Goal: Information Seeking & Learning: Learn about a topic

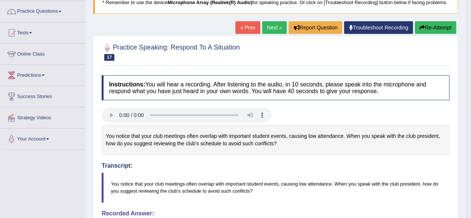
scroll to position [57, 0]
click at [269, 26] on link "Next »" at bounding box center [274, 28] width 25 height 13
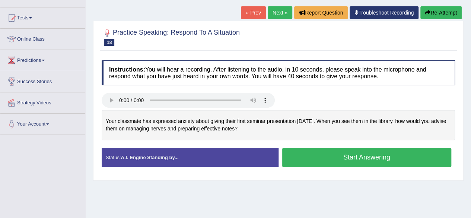
scroll to position [73, 0]
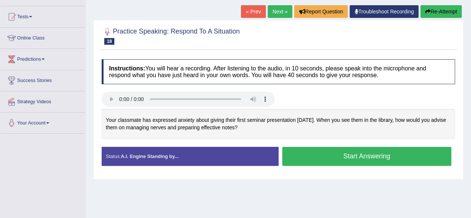
click at [362, 152] on button "Start Answering" at bounding box center [366, 156] width 169 height 19
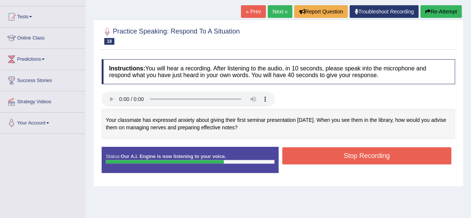
click at [362, 152] on button "Stop Recording" at bounding box center [366, 155] width 169 height 17
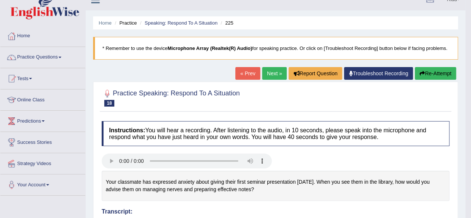
scroll to position [0, 0]
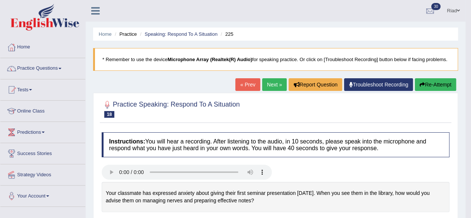
click at [431, 80] on button "Re-Attempt" at bounding box center [434, 84] width 41 height 13
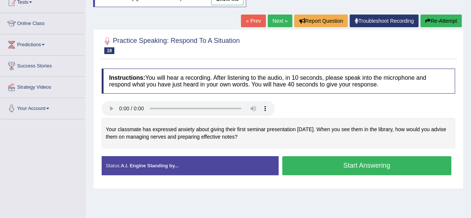
scroll to position [103, 0]
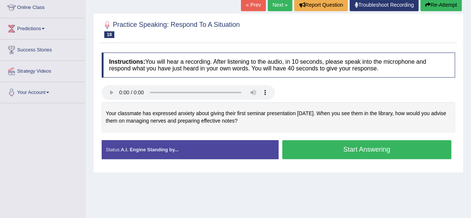
click at [356, 144] on button "Start Answering" at bounding box center [366, 149] width 169 height 19
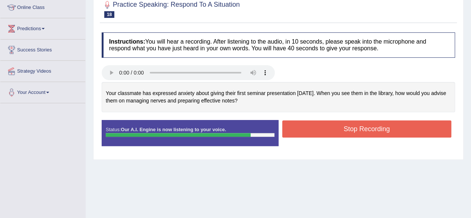
click at [350, 121] on button "Stop Recording" at bounding box center [366, 128] width 169 height 17
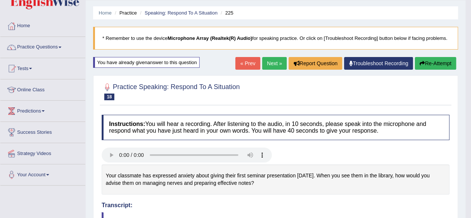
scroll to position [21, 0]
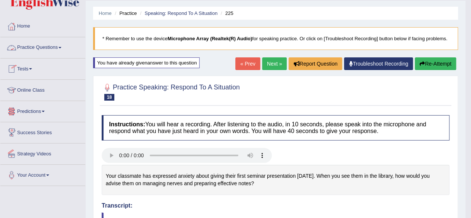
click at [59, 49] on link "Practice Questions" at bounding box center [42, 46] width 85 height 19
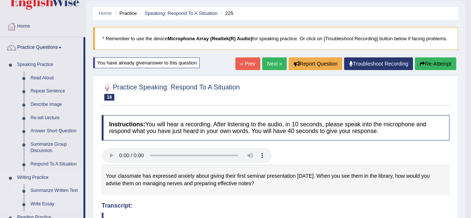
click at [42, 188] on link "Summarize Written Text" at bounding box center [55, 190] width 56 height 13
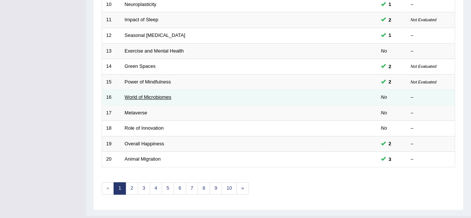
scroll to position [259, 0]
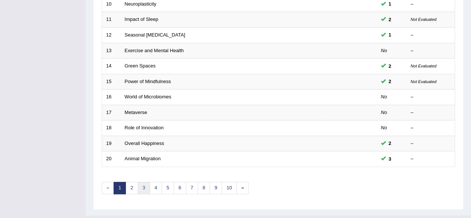
click at [143, 185] on link "3" at bounding box center [144, 188] width 12 height 12
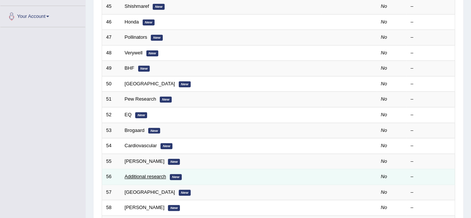
scroll to position [180, 0]
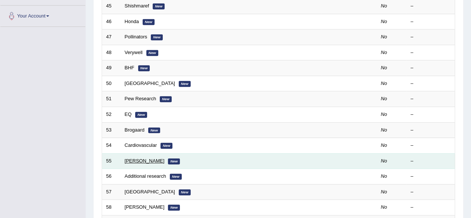
click at [139, 158] on link "[PERSON_NAME]" at bounding box center [145, 161] width 40 height 6
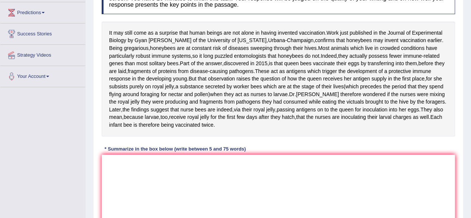
scroll to position [120, 0]
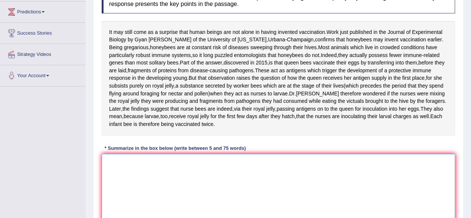
click at [106, 193] on textarea at bounding box center [278, 190] width 353 height 72
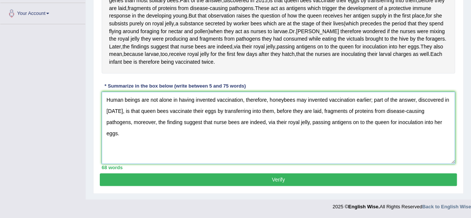
scroll to position [206, 0]
type textarea "Human beings are not alone in having invented vaccination, therefore, honeybees…"
click at [272, 183] on button "Verify" at bounding box center [278, 179] width 357 height 13
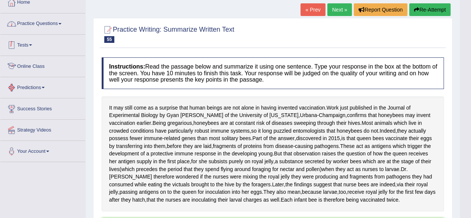
scroll to position [45, 0]
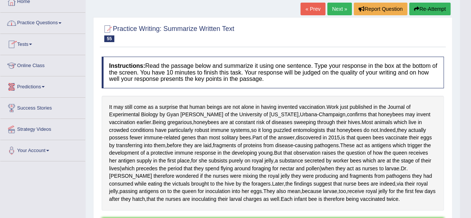
click at [31, 42] on link "Tests" at bounding box center [42, 43] width 85 height 19
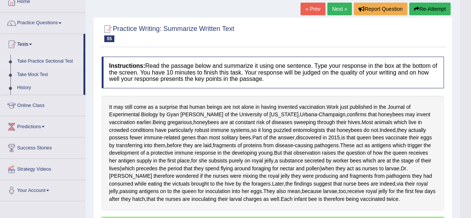
click at [39, 60] on link "Take Practice Sectional Test" at bounding box center [49, 61] width 70 height 13
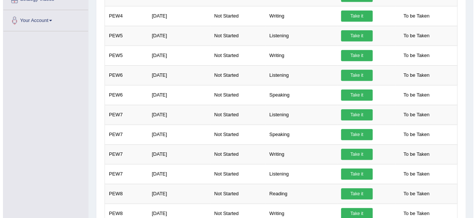
scroll to position [215, 0]
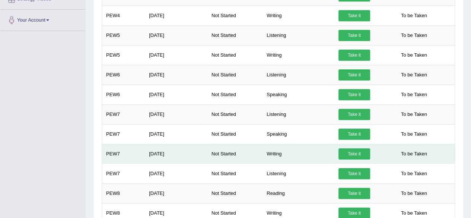
click at [353, 150] on link "Take it" at bounding box center [354, 153] width 32 height 11
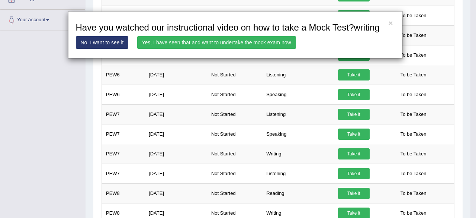
click at [253, 40] on link "Yes, I have seen that and want to undertake the mock exam now" at bounding box center [216, 42] width 159 height 13
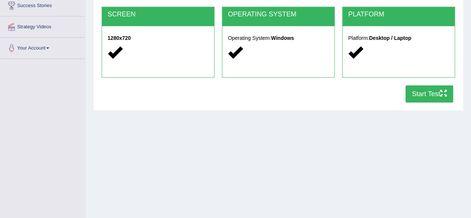
scroll to position [158, 0]
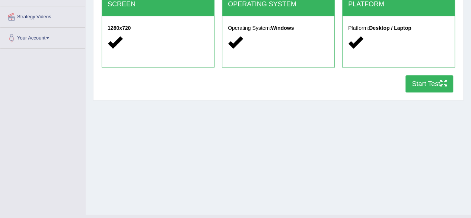
click at [416, 80] on button "Start Test" at bounding box center [429, 83] width 48 height 17
